Goal: Task Accomplishment & Management: Manage account settings

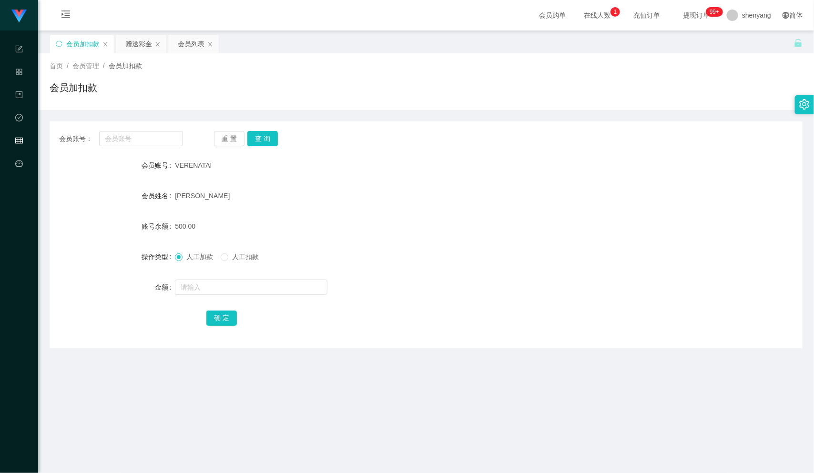
scroll to position [0, 0]
click at [190, 39] on div "会员列表" at bounding box center [191, 43] width 27 height 18
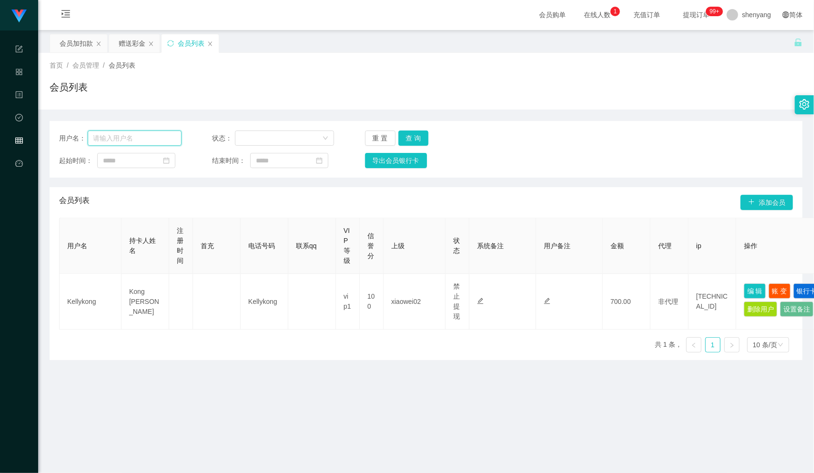
click at [125, 139] on input "text" at bounding box center [135, 138] width 94 height 15
paste input "VERENATAI"
type input "VERENATAI"
click at [416, 133] on button "查 询" at bounding box center [413, 138] width 30 height 15
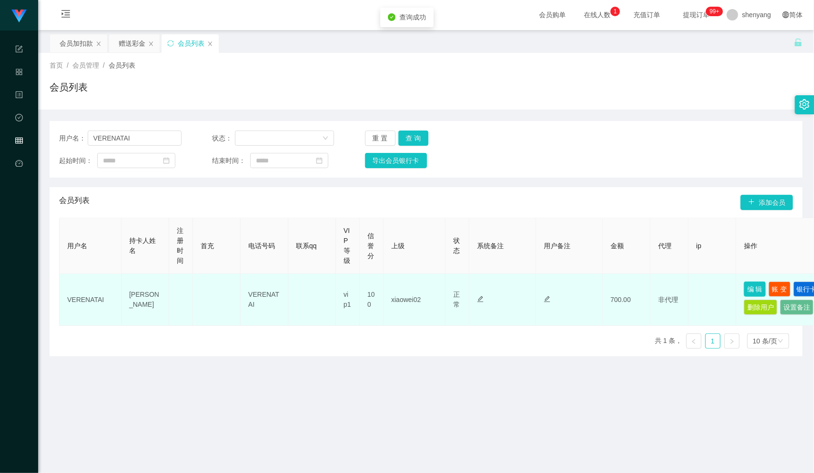
click at [754, 289] on button "编 辑" at bounding box center [755, 289] width 22 height 15
type input "VERENATAI"
type input "[PERSON_NAME]"
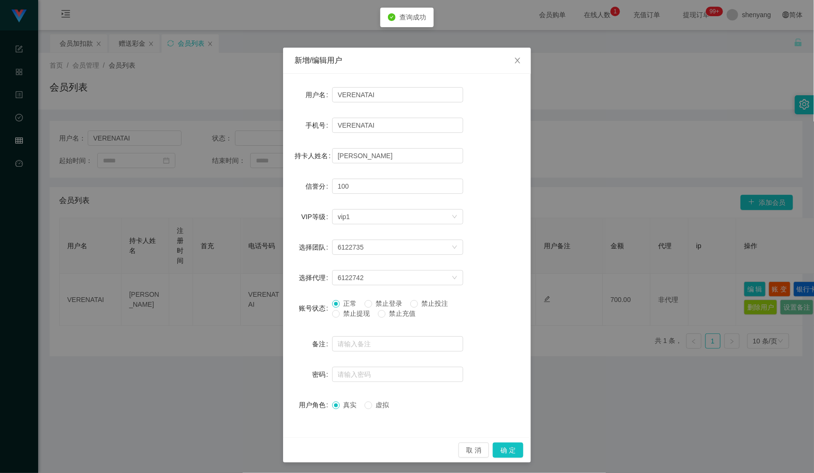
click at [326, 314] on div "账号状态" at bounding box center [313, 308] width 38 height 19
click at [502, 445] on button "确 定" at bounding box center [508, 450] width 30 height 15
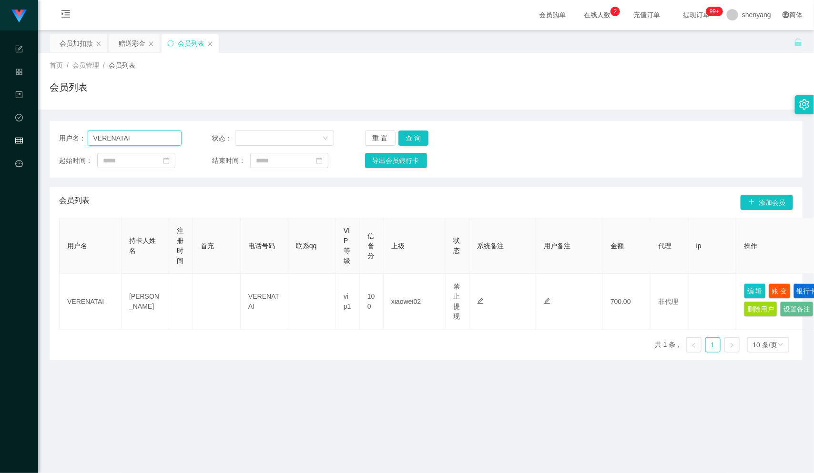
drag, startPoint x: 127, startPoint y: 134, endPoint x: 71, endPoint y: 134, distance: 56.7
click at [70, 134] on div "用户名： VERENATAI" at bounding box center [120, 138] width 122 height 15
click at [81, 42] on div "会员加扣款" at bounding box center [76, 43] width 33 height 18
